Goal: Register for event/course

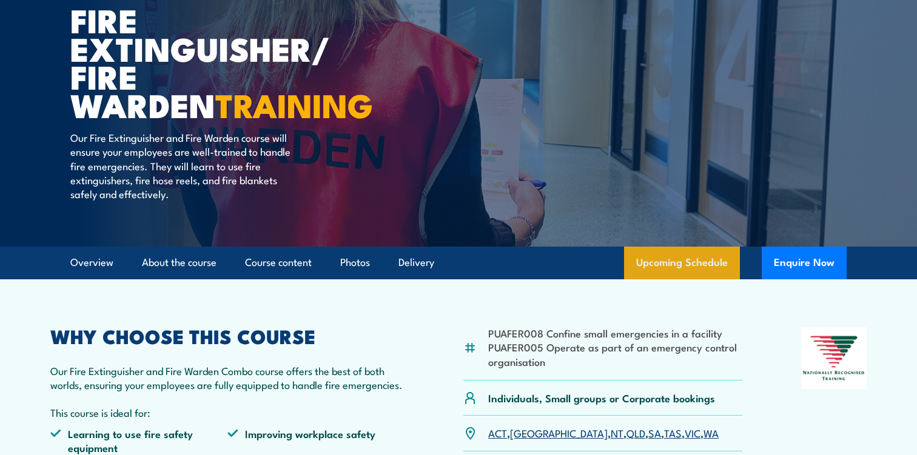
click at [666, 255] on link "Upcoming Schedule" at bounding box center [682, 263] width 116 height 33
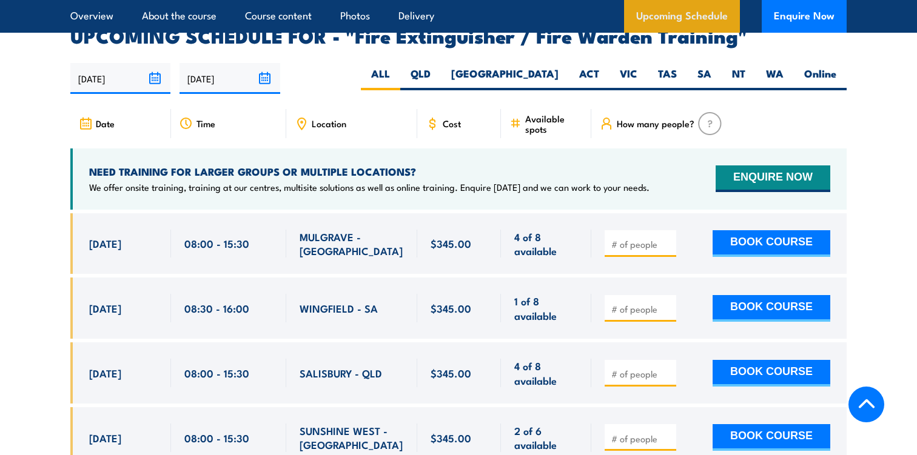
scroll to position [1990, 0]
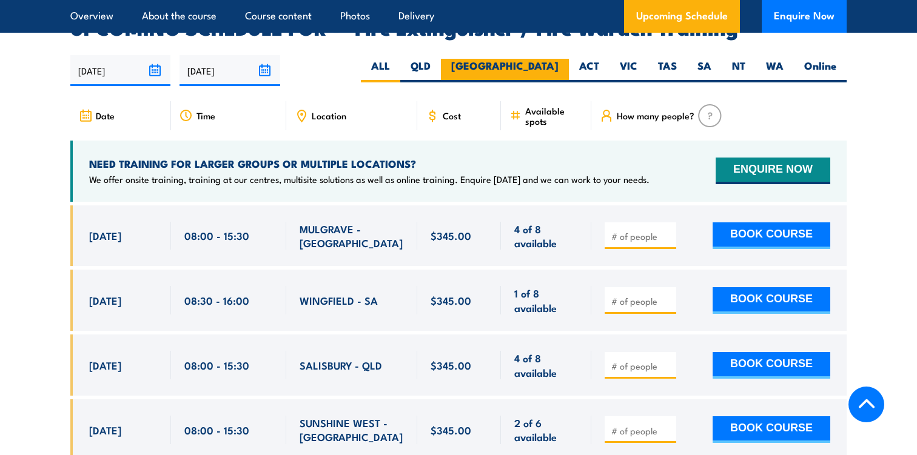
click at [544, 59] on label "[GEOGRAPHIC_DATA]" at bounding box center [505, 71] width 128 height 24
click at [558, 59] on input "[GEOGRAPHIC_DATA]" at bounding box center [562, 63] width 8 height 8
radio input "true"
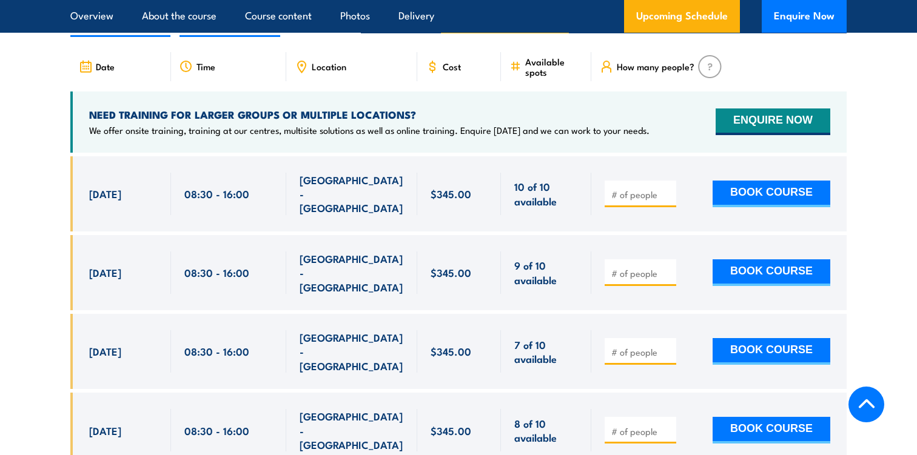
scroll to position [2022, 0]
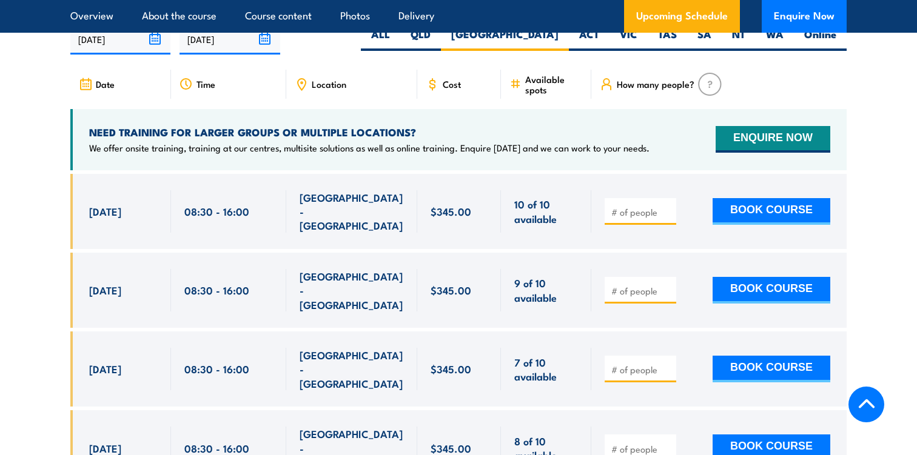
click at [357, 192] on span "[GEOGRAPHIC_DATA] - [GEOGRAPHIC_DATA]" at bounding box center [352, 211] width 104 height 42
click at [332, 72] on div "Location" at bounding box center [351, 84] width 131 height 29
click at [309, 70] on div "Location" at bounding box center [351, 84] width 131 height 29
